Goal: Navigation & Orientation: Find specific page/section

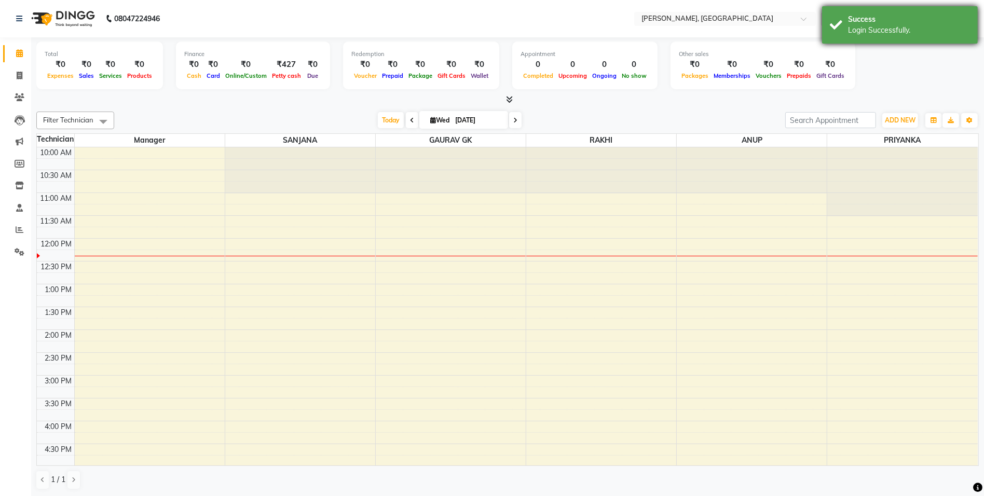
click at [853, 37] on div "Success Login Successfully." at bounding box center [900, 24] width 156 height 37
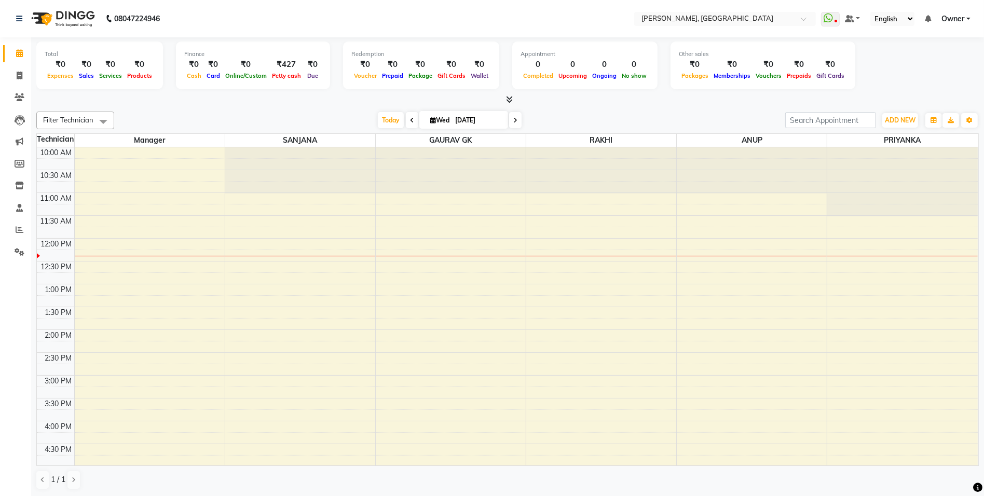
click at [512, 99] on icon at bounding box center [509, 99] width 7 height 8
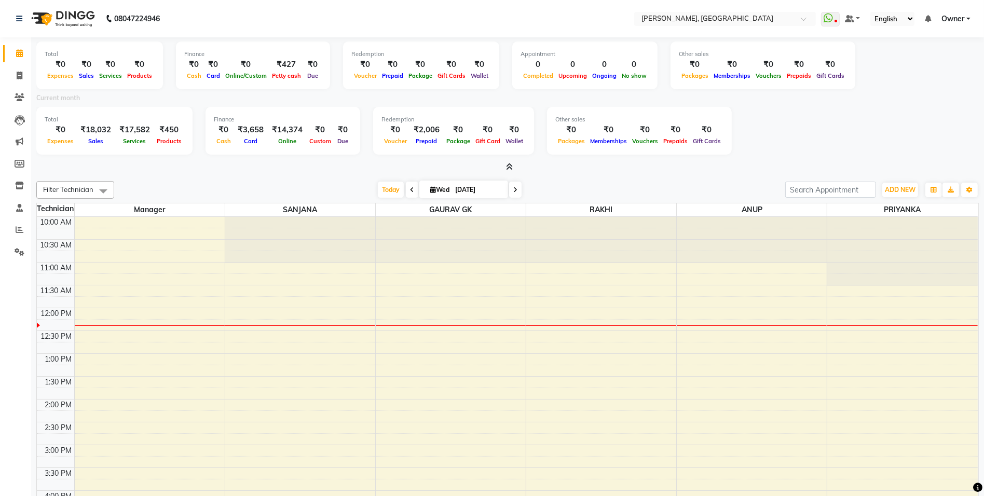
click at [511, 163] on icon at bounding box center [509, 167] width 7 height 8
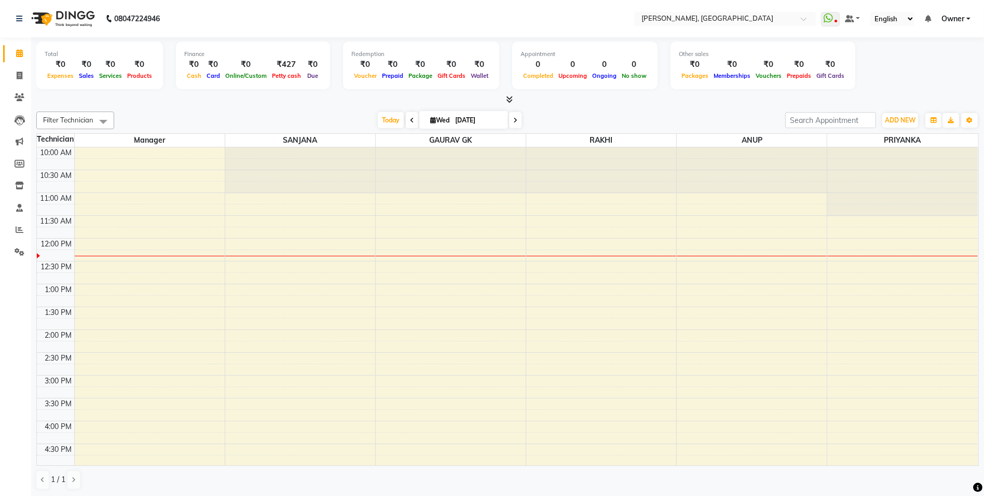
click at [511, 162] on div at bounding box center [451, 170] width 150 height 46
